Goal: Transaction & Acquisition: Subscribe to service/newsletter

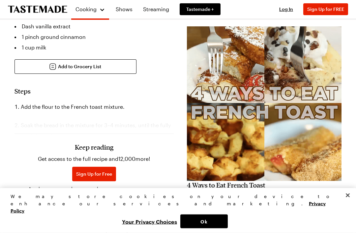
scroll to position [287, 0]
click at [31, 120] on div "Keep reading Get access to the full recipe and 12,000 more! Sign Up for Free Al…" at bounding box center [93, 156] width 159 height 92
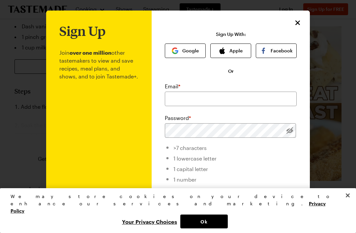
scroll to position [0, 0]
click at [166, 52] on button "Google" at bounding box center [185, 50] width 41 height 14
click at [173, 50] on img "button" at bounding box center [175, 50] width 7 height 7
click at [166, 57] on button "Google" at bounding box center [185, 50] width 41 height 14
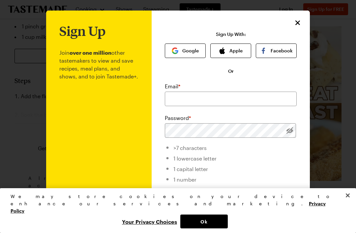
click at [167, 52] on button "Google" at bounding box center [185, 50] width 41 height 14
click at [181, 49] on button "Google" at bounding box center [185, 50] width 41 height 14
click at [178, 50] on img "button" at bounding box center [175, 50] width 7 height 7
click at [184, 52] on button "Google" at bounding box center [185, 50] width 41 height 14
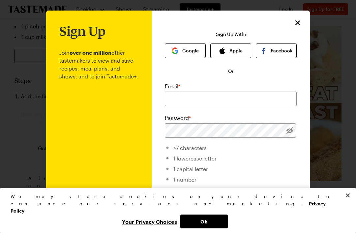
click at [184, 51] on button "Google" at bounding box center [185, 50] width 41 height 14
click at [295, 26] on icon "Close" at bounding box center [297, 23] width 8 height 8
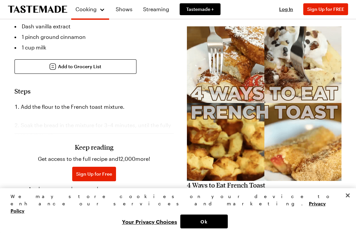
click at [304, 24] on div "Prep Time: 40 min Cook Time: 20 min Servings: 4 Scale Easy Units: Imperial Impe…" at bounding box center [177, 114] width 327 height 590
click at [287, 10] on span "Log In" at bounding box center [286, 9] width 14 height 6
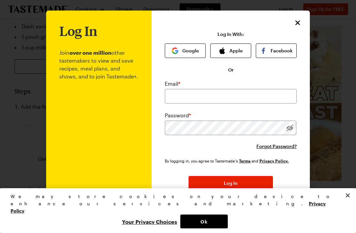
click at [185, 49] on button "Google" at bounding box center [185, 50] width 41 height 14
click at [296, 21] on icon "Close" at bounding box center [297, 23] width 8 height 8
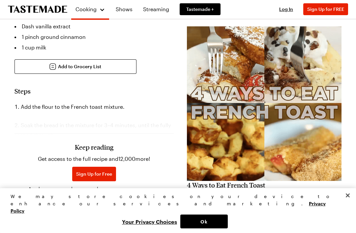
click at [83, 175] on span "Sign Up for Free" at bounding box center [94, 174] width 36 height 7
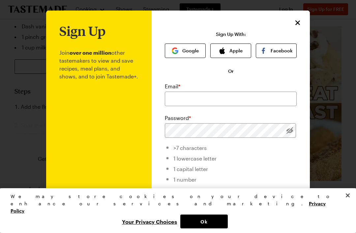
scroll to position [0, 0]
click at [177, 51] on img "button" at bounding box center [175, 50] width 7 height 7
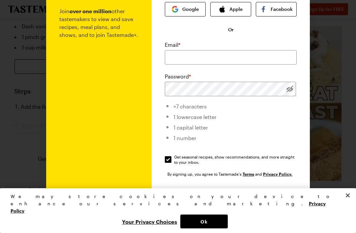
scroll to position [43, 0]
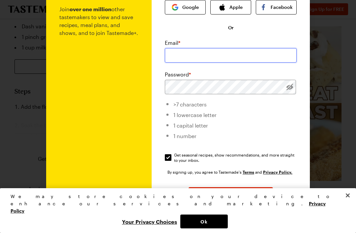
click at [185, 52] on input "email" at bounding box center [231, 55] width 132 height 14
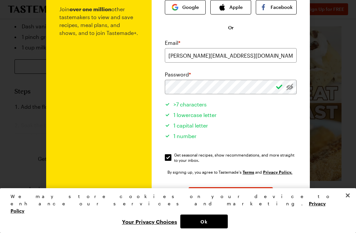
click at [243, 198] on button "Sign Up" at bounding box center [230, 194] width 84 height 14
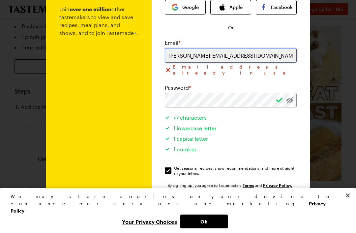
click at [214, 61] on input "[PERSON_NAME][EMAIL_ADDRESS][DOMAIN_NAME]" at bounding box center [231, 55] width 132 height 14
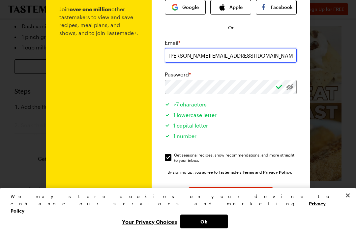
type input "[PERSON_NAME][EMAIL_ADDRESS][DOMAIN_NAME]"
click at [245, 195] on button "Sign Up" at bounding box center [230, 194] width 84 height 14
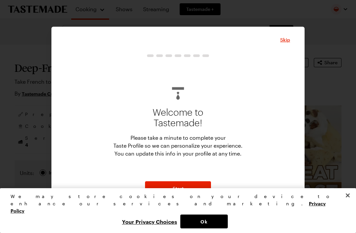
click at [284, 39] on span "Skip" at bounding box center [285, 40] width 10 height 7
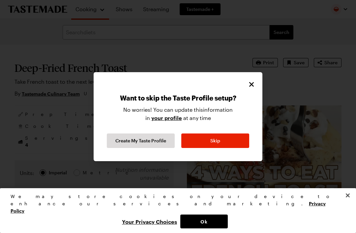
click at [200, 145] on button "Skip" at bounding box center [215, 140] width 68 height 14
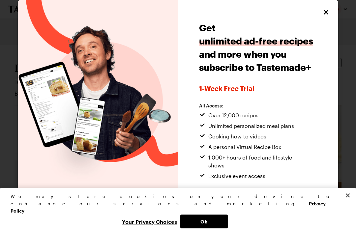
click at [328, 10] on icon "Close" at bounding box center [326, 12] width 8 height 8
type textarea "x"
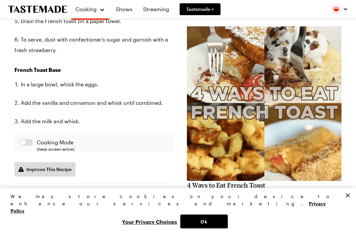
scroll to position [491, 0]
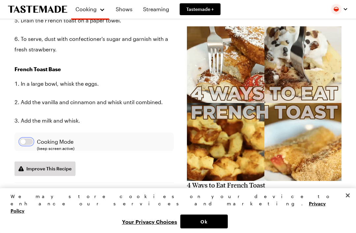
click at [23, 138] on button "button" at bounding box center [26, 141] width 13 height 7
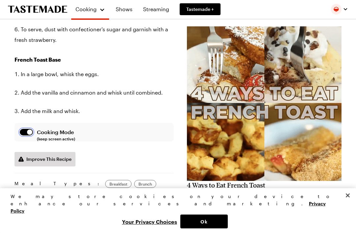
scroll to position [501, 0]
click at [22, 128] on button "button" at bounding box center [26, 131] width 13 height 7
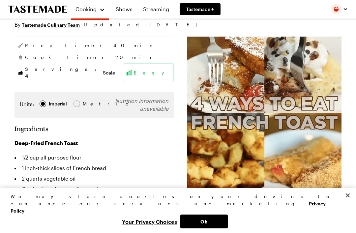
scroll to position [0, 0]
